Goal: Information Seeking & Learning: Learn about a topic

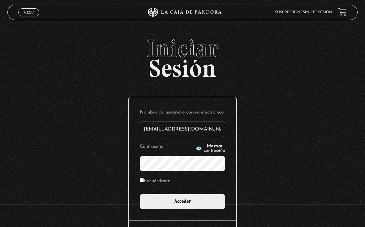
type input "[EMAIL_ADDRESS][DOMAIN_NAME]"
click at [183, 203] on input "Acceder" at bounding box center [182, 201] width 85 height 15
click at [157, 184] on label "Recuérdame" at bounding box center [155, 181] width 30 height 8
click at [144, 182] on input "Recuérdame" at bounding box center [142, 180] width 4 height 4
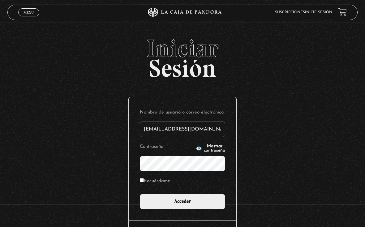
checkbox input "true"
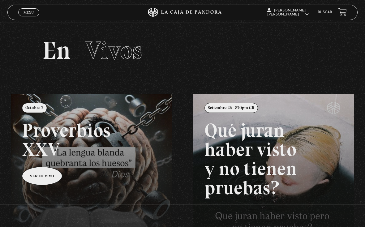
click at [29, 11] on span "Menu" at bounding box center [29, 13] width 10 height 4
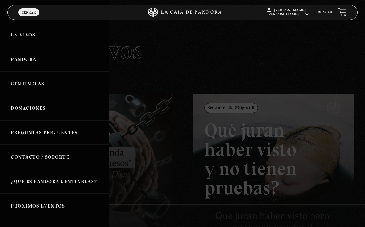
click at [56, 63] on link "Pandora" at bounding box center [55, 59] width 110 height 24
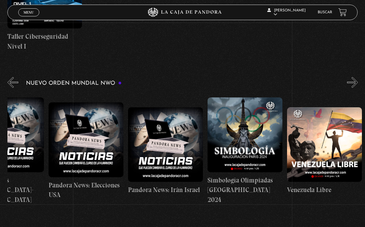
scroll to position [0, 999]
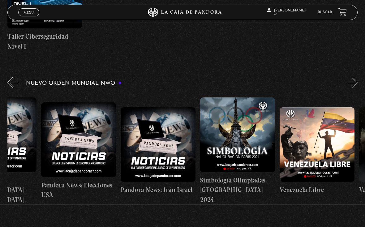
click at [319, 12] on link "Buscar" at bounding box center [325, 13] width 15 height 4
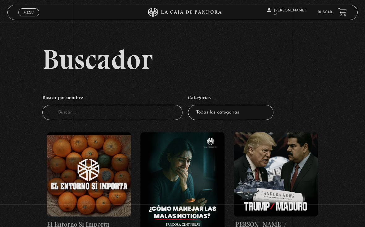
click at [140, 112] on input "Buscador" at bounding box center [112, 112] width 140 height 15
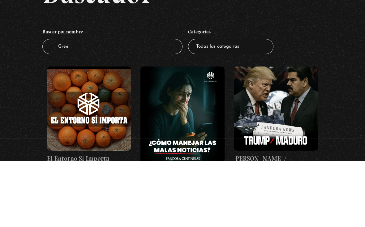
type input "Green"
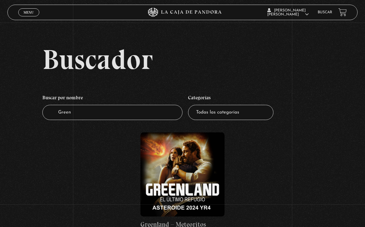
click at [200, 167] on figure at bounding box center [182, 174] width 84 height 84
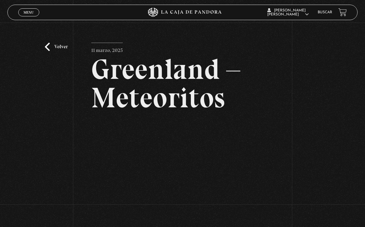
scroll to position [2, 0]
click at [50, 45] on link "Volver" at bounding box center [56, 47] width 23 height 8
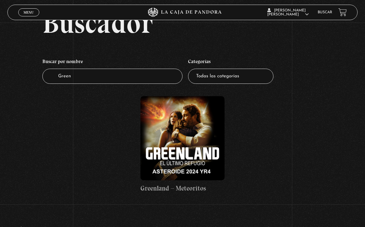
scroll to position [37, 0]
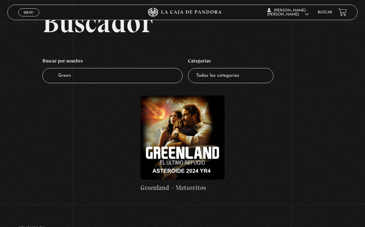
click at [183, 136] on figure at bounding box center [182, 138] width 84 height 84
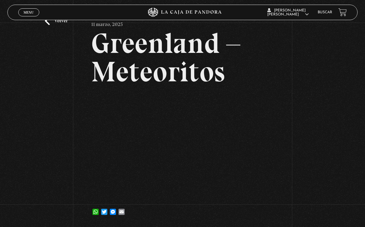
scroll to position [29, 0]
